Goal: Download file/media

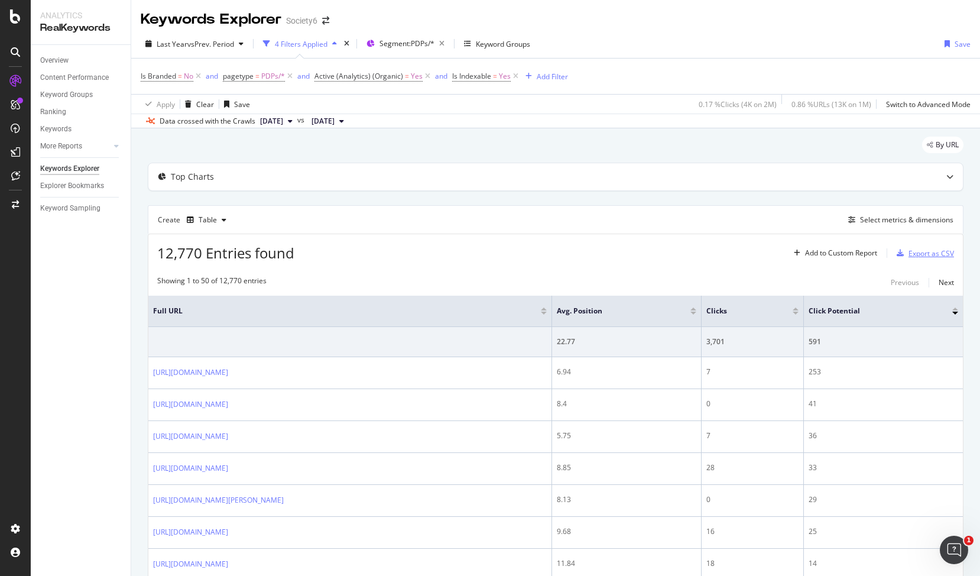
click at [925, 252] on div "Export as CSV" at bounding box center [932, 253] width 46 height 10
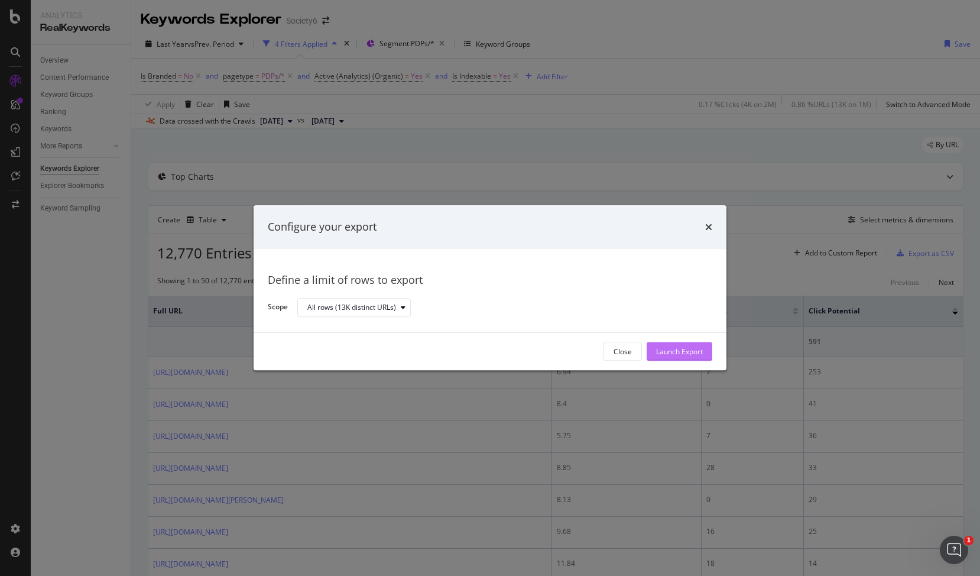
click at [675, 351] on div "Launch Export" at bounding box center [679, 351] width 47 height 10
